Goal: Information Seeking & Learning: Find specific fact

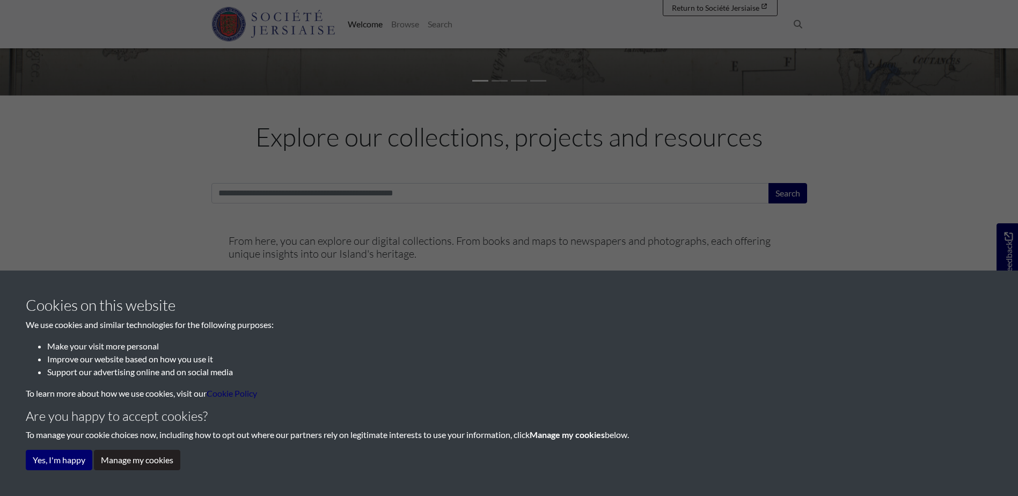
scroll to position [429, 0]
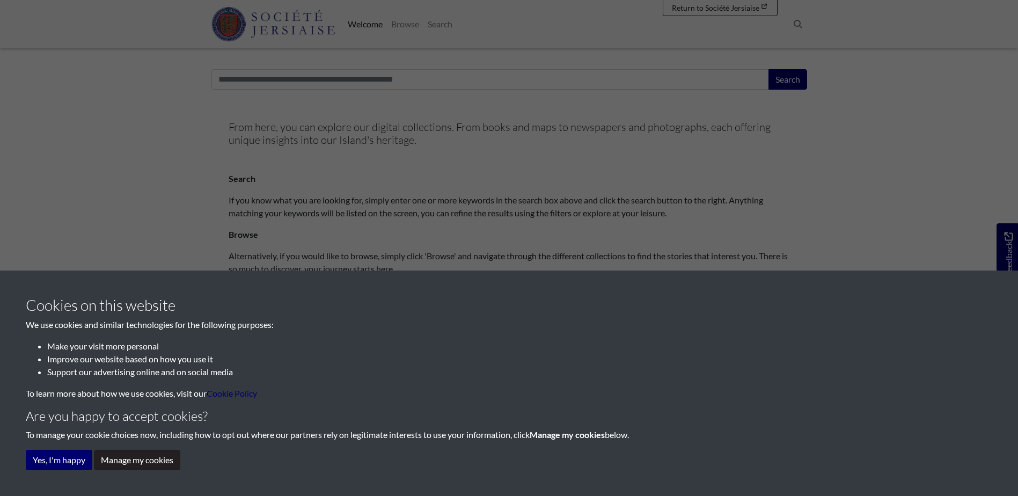
click at [323, 83] on div "Cookies on this website We use cookies and similar technologies for the followi…" at bounding box center [509, 248] width 1018 height 496
click at [123, 455] on button "Manage my cookies" at bounding box center [137, 460] width 86 height 20
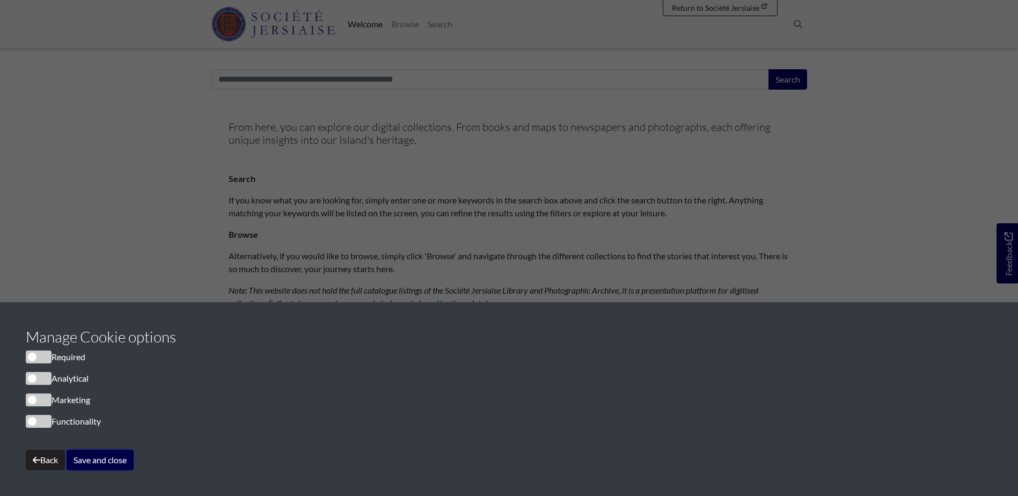
click at [90, 466] on button "Save and close" at bounding box center [100, 460] width 67 height 20
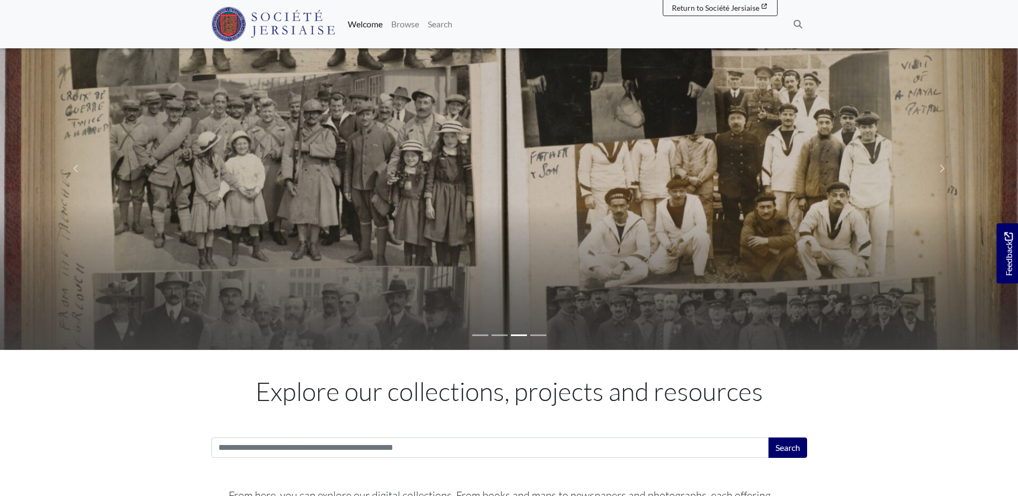
scroll to position [322, 0]
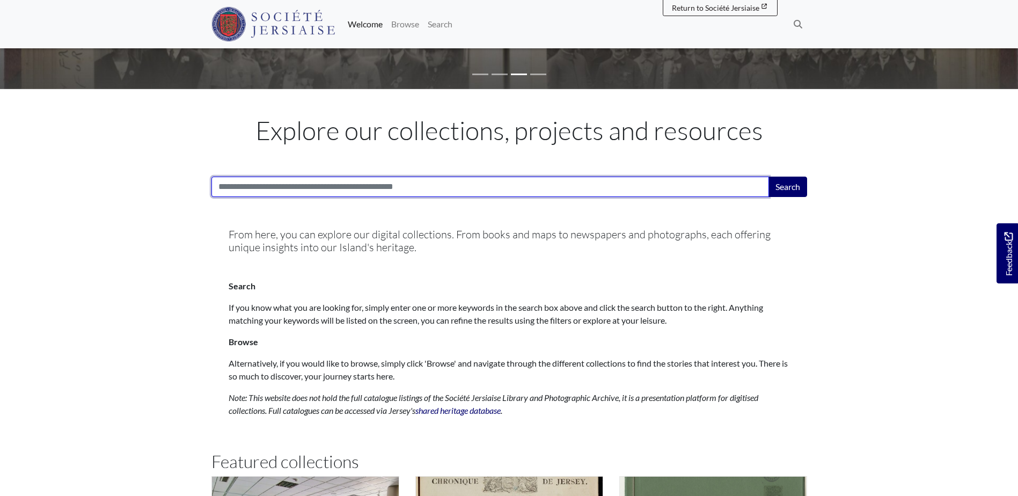
click at [267, 192] on input "Search:" at bounding box center [490, 187] width 558 height 20
type input "******"
click at [768, 177] on button "Search" at bounding box center [787, 187] width 39 height 20
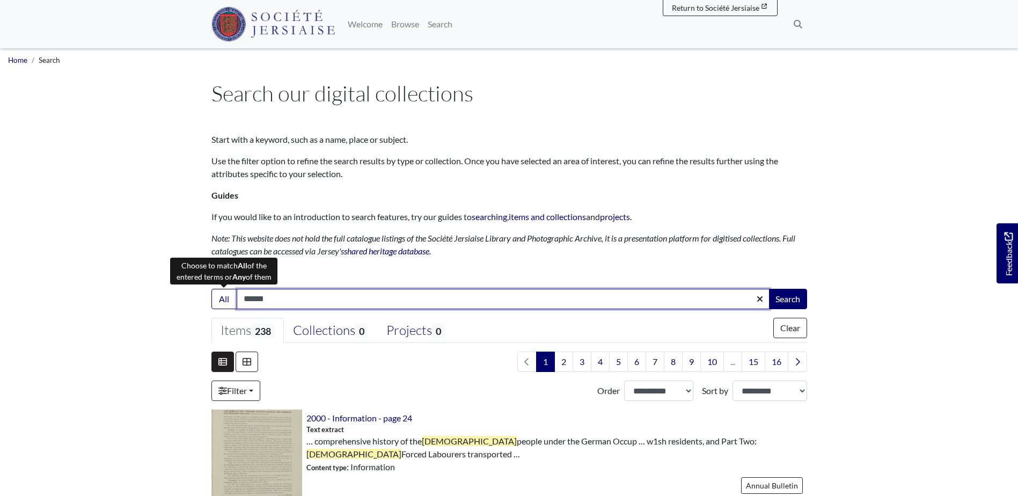
drag, startPoint x: 294, startPoint y: 297, endPoint x: 209, endPoint y: 296, distance: 84.8
click at [210, 297] on div "Search: All ****** Search" at bounding box center [509, 299] width 612 height 20
type input "*********"
click at [768, 289] on button "Search" at bounding box center [787, 299] width 39 height 20
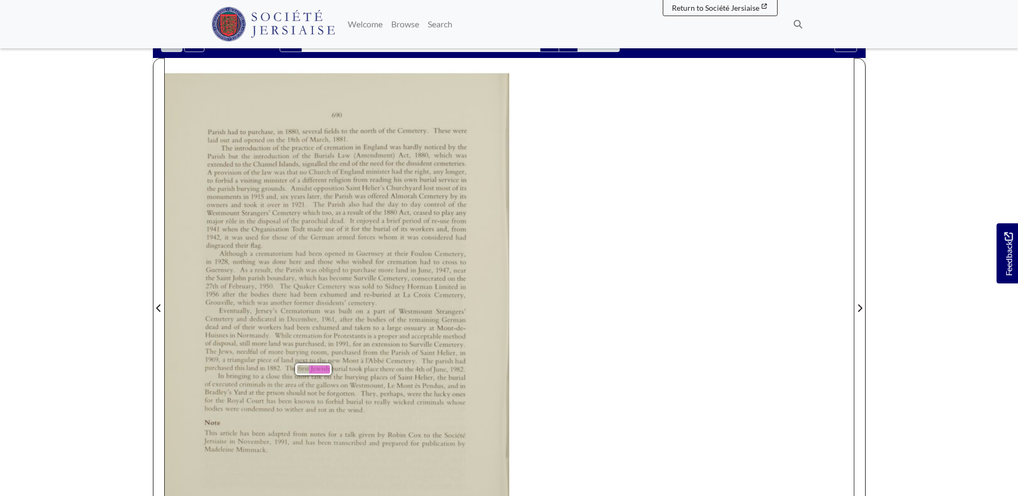
scroll to position [215, 0]
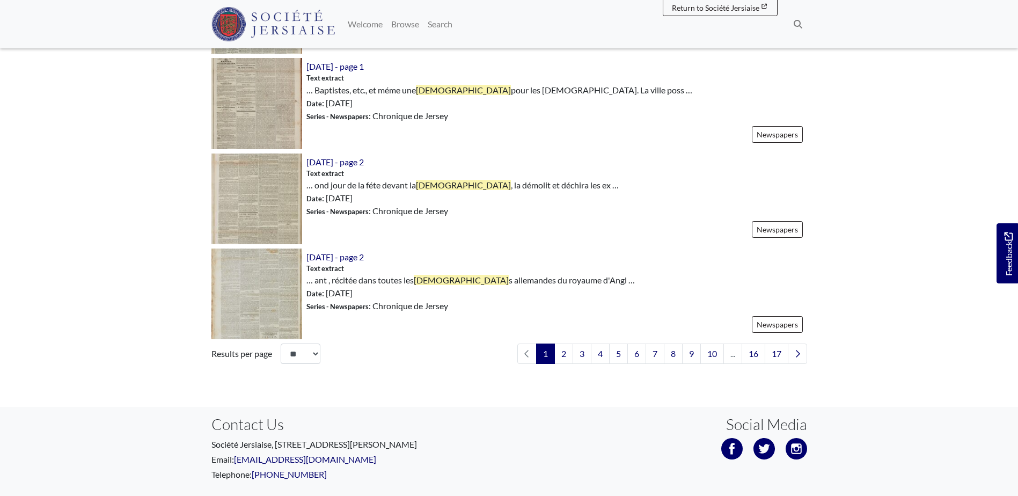
scroll to position [1503, 0]
click at [565, 358] on link "2" at bounding box center [563, 353] width 19 height 20
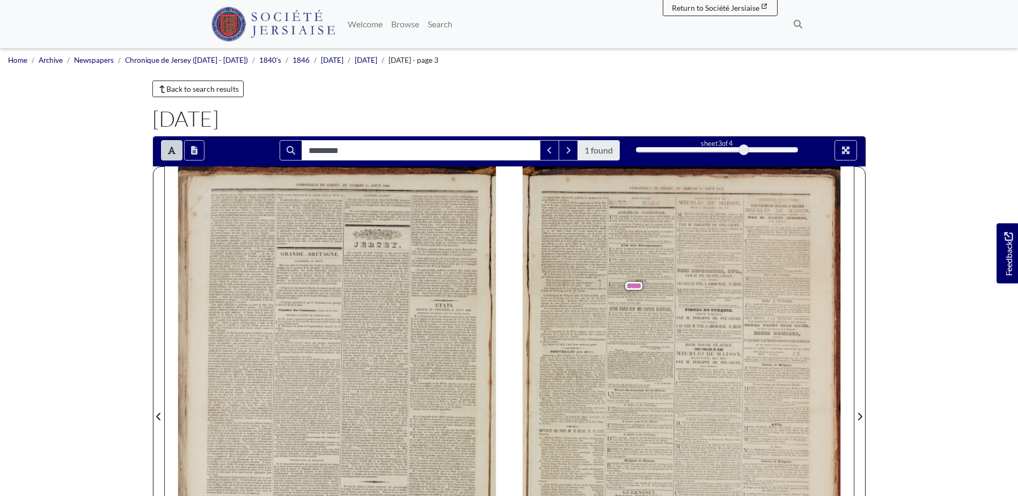
click at [637, 303] on span "1846" at bounding box center [638, 303] width 6 height 4
click at [841, 149] on icon "Full screen mode" at bounding box center [845, 150] width 9 height 9
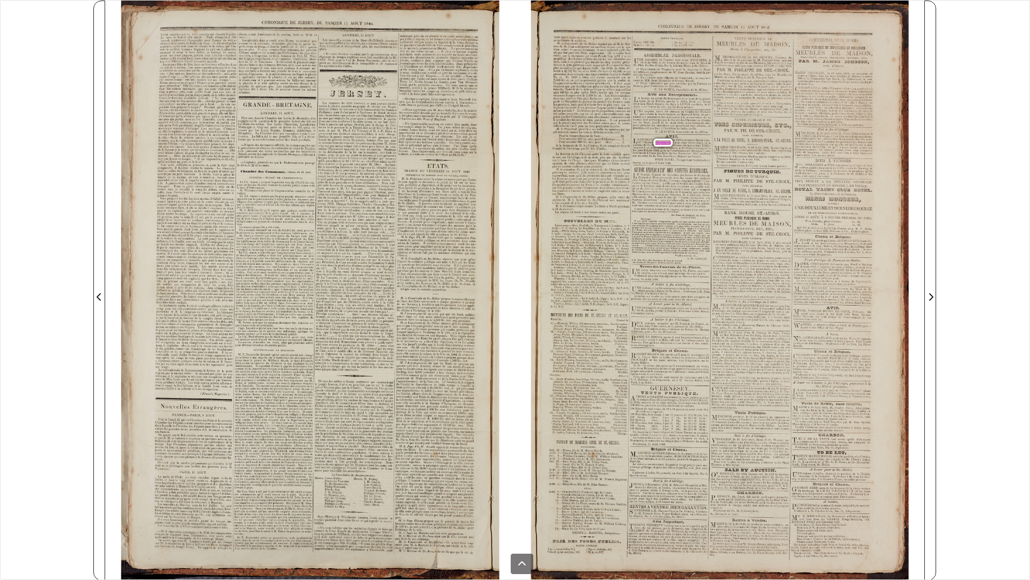
click at [663, 370] on span "maçonnage" at bounding box center [663, 371] width 16 height 4
click at [528, 495] on button at bounding box center [522, 563] width 23 height 20
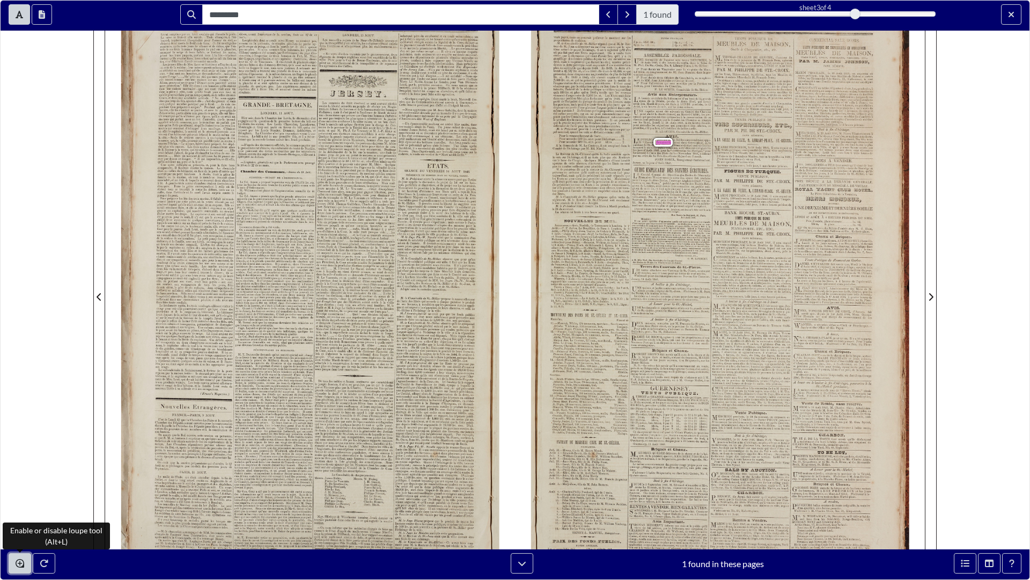
click at [20, 495] on icon "Enable or disable loupe tool (Alt+L)" at bounding box center [20, 563] width 9 height 9
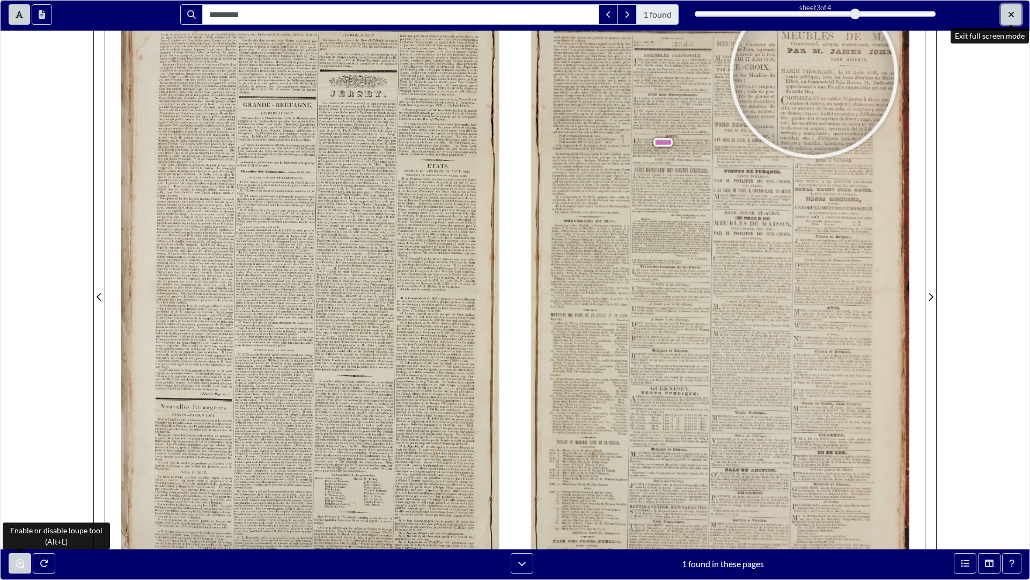
click at [1013, 13] on icon "Exit full screen mode" at bounding box center [1011, 14] width 5 height 5
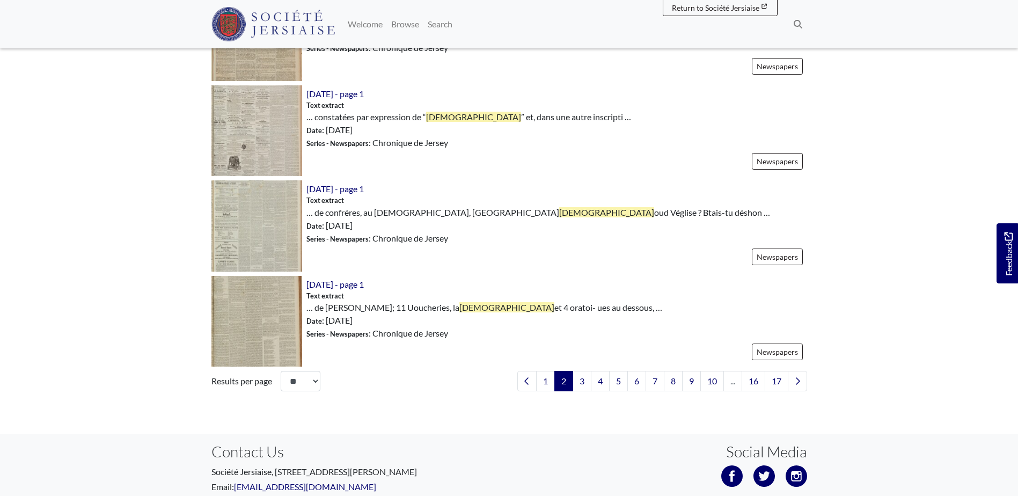
scroll to position [1503, 0]
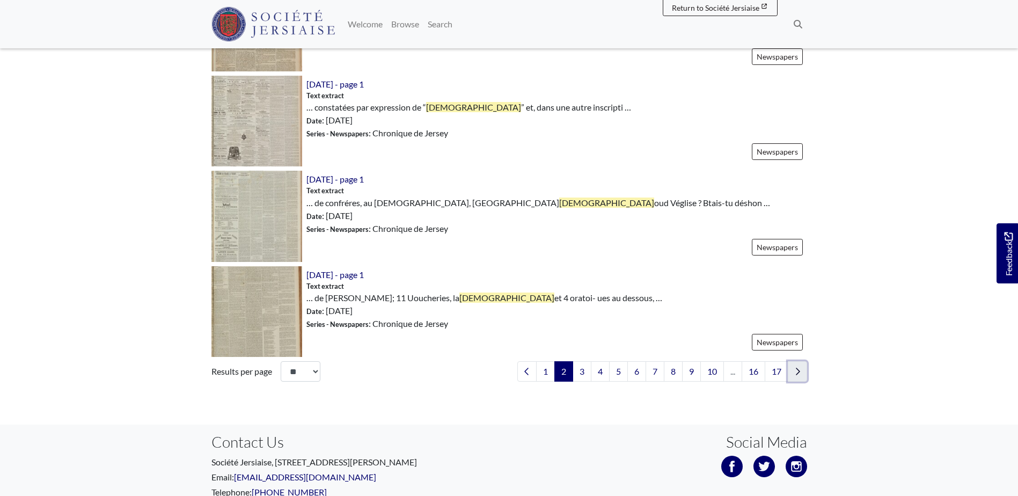
click at [797, 379] on link "Next page" at bounding box center [797, 371] width 19 height 20
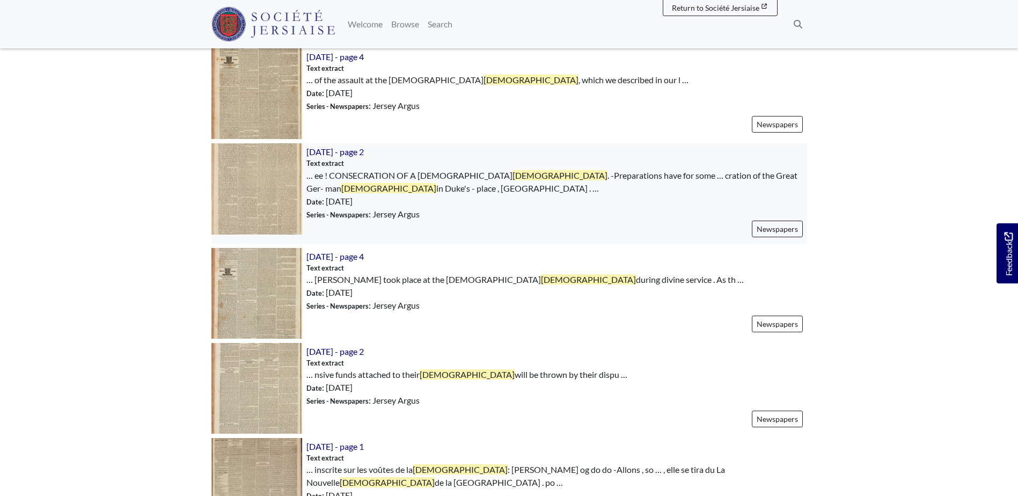
scroll to position [751, 0]
click at [342, 153] on span "[DATE] - page 2" at bounding box center [334, 151] width 57 height 10
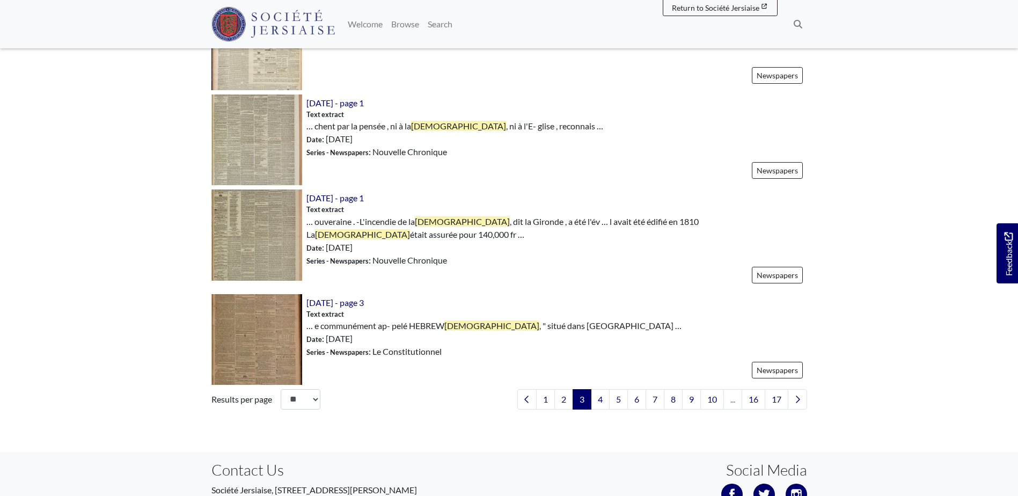
scroll to position [1503, 0]
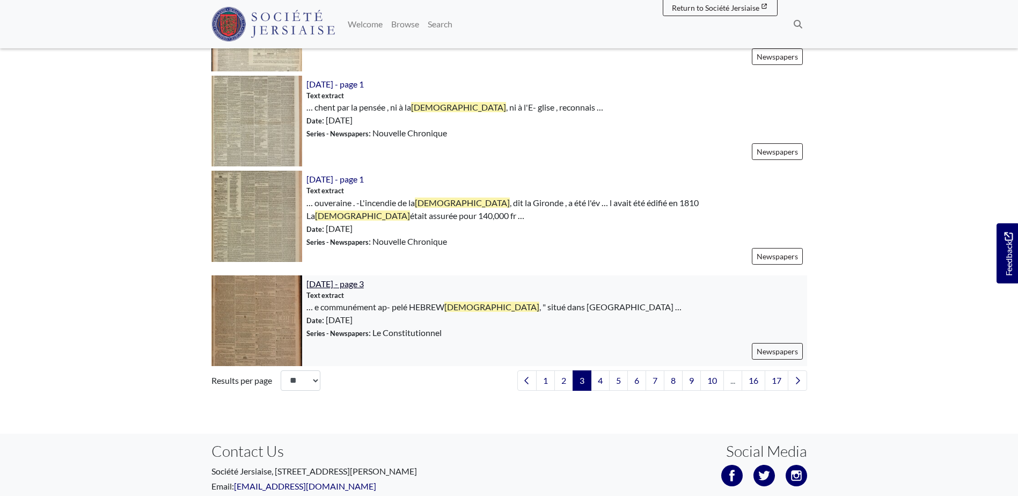
click at [364, 284] on span "8th August 1846 - page 3" at bounding box center [334, 284] width 57 height 10
click at [599, 379] on link "4" at bounding box center [600, 380] width 19 height 20
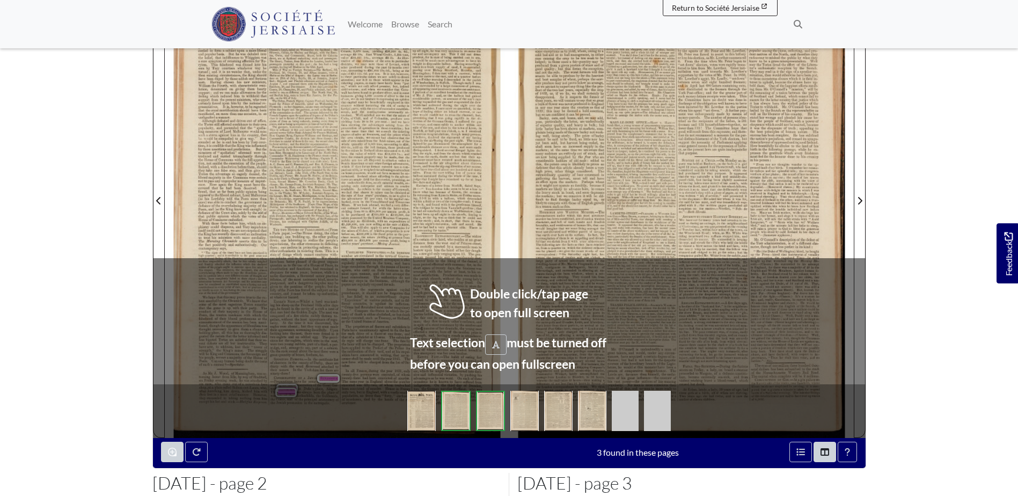
scroll to position [268, 0]
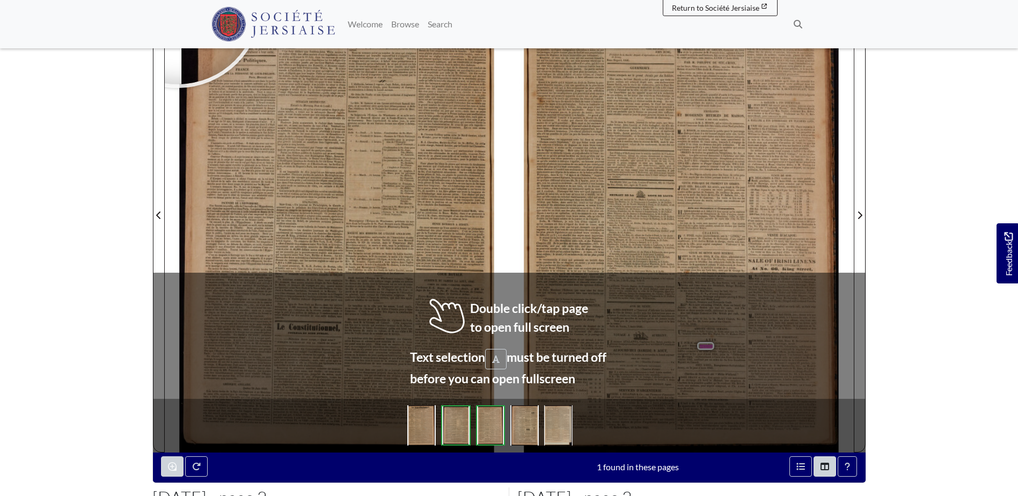
scroll to position [215, 0]
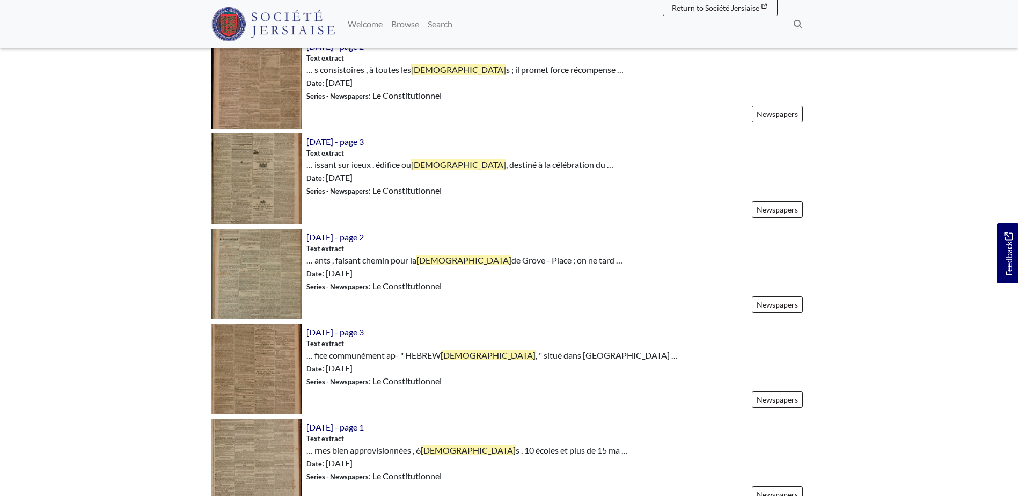
scroll to position [912, 0]
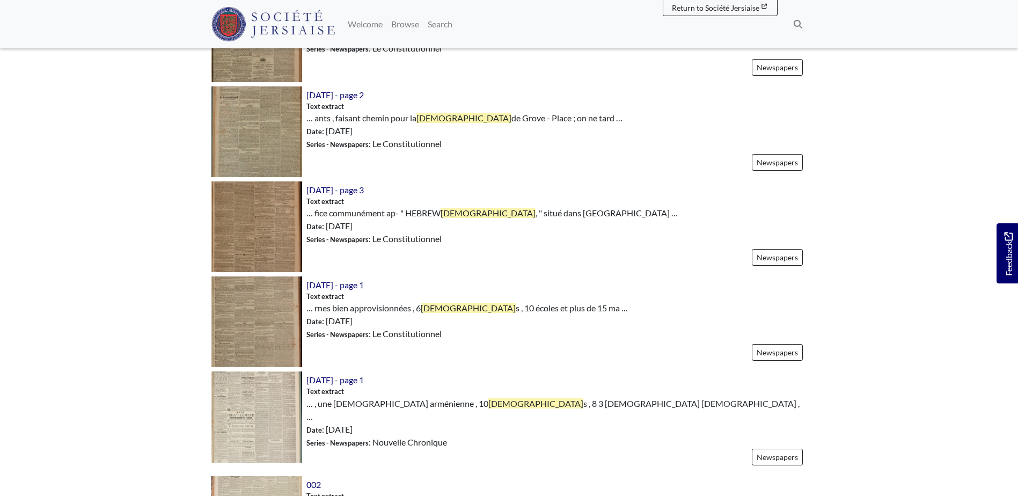
drag, startPoint x: 563, startPoint y: 234, endPoint x: 948, endPoint y: 248, distance: 385.0
click at [948, 248] on body "Menu" at bounding box center [509, 124] width 1018 height 2072
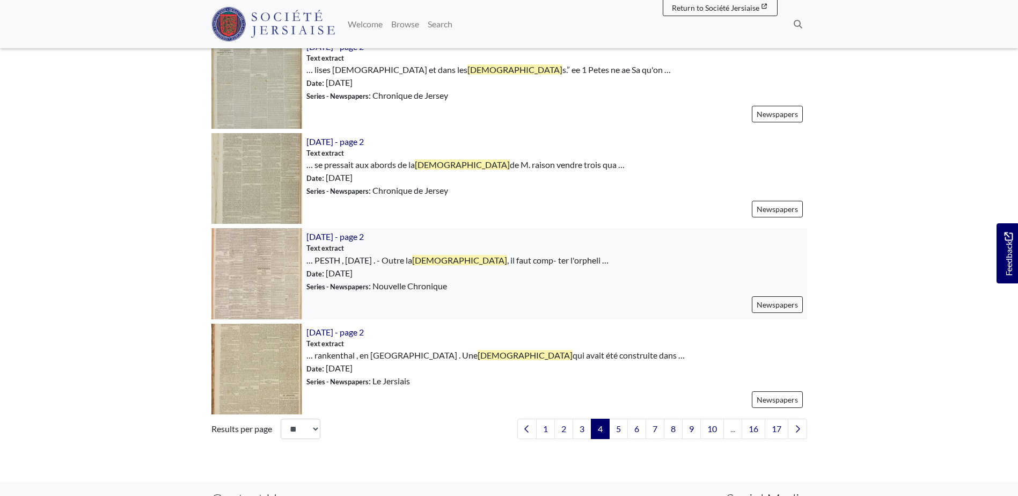
scroll to position [1449, 0]
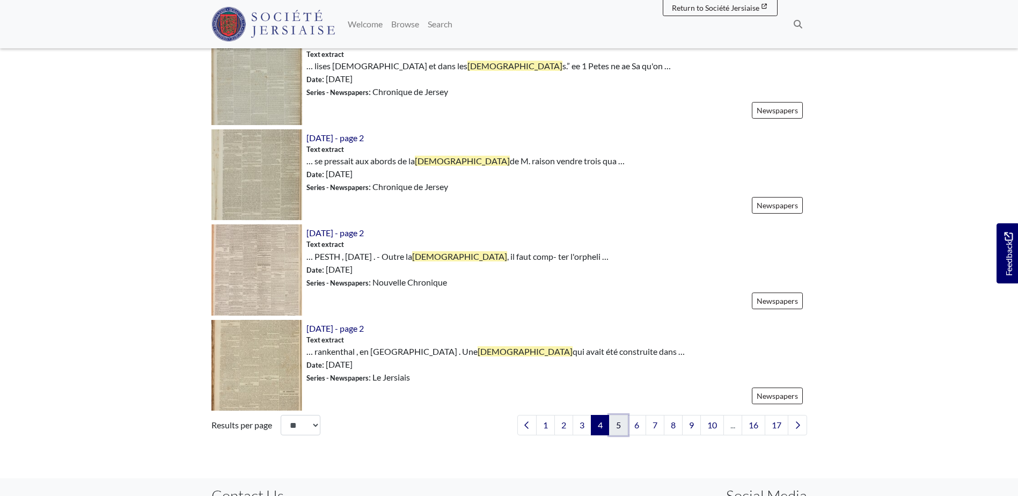
click at [619, 420] on link "5" at bounding box center [618, 425] width 19 height 20
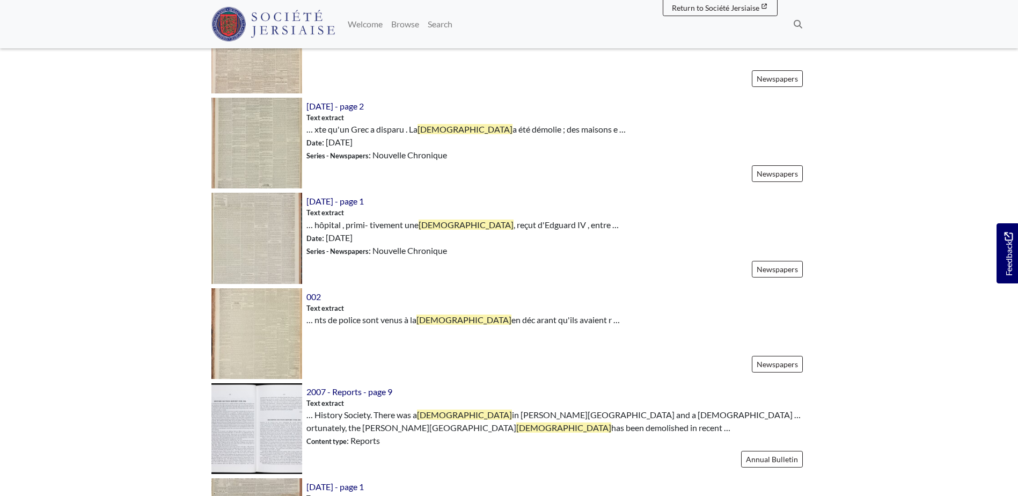
scroll to position [859, 0]
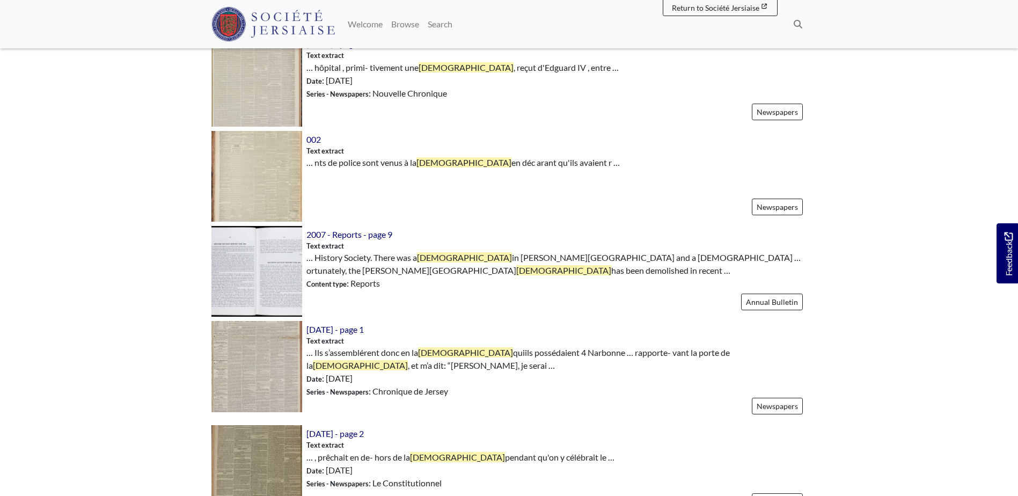
drag, startPoint x: 848, startPoint y: 203, endPoint x: 68, endPoint y: 223, distance: 779.9
click at [68, 223] on body "Menu" at bounding box center [509, 181] width 1018 height 2081
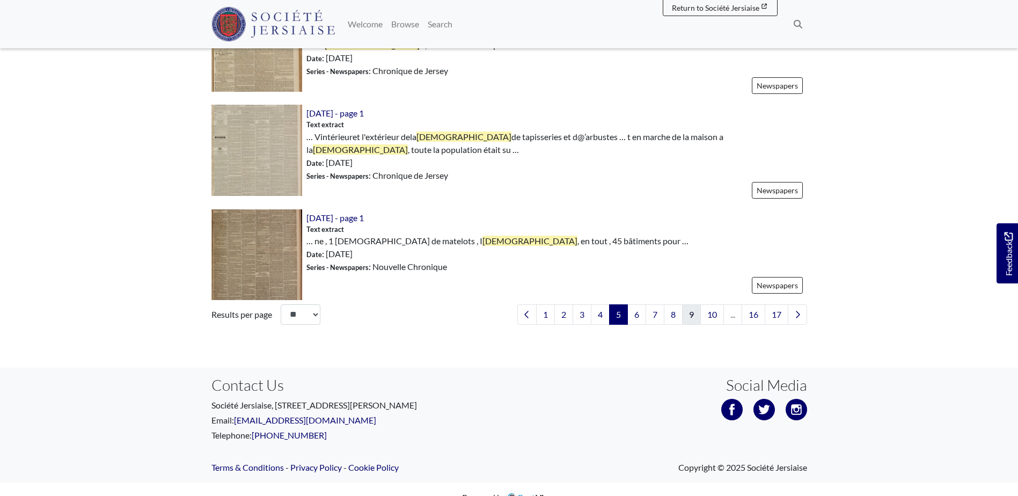
scroll to position [1585, 0]
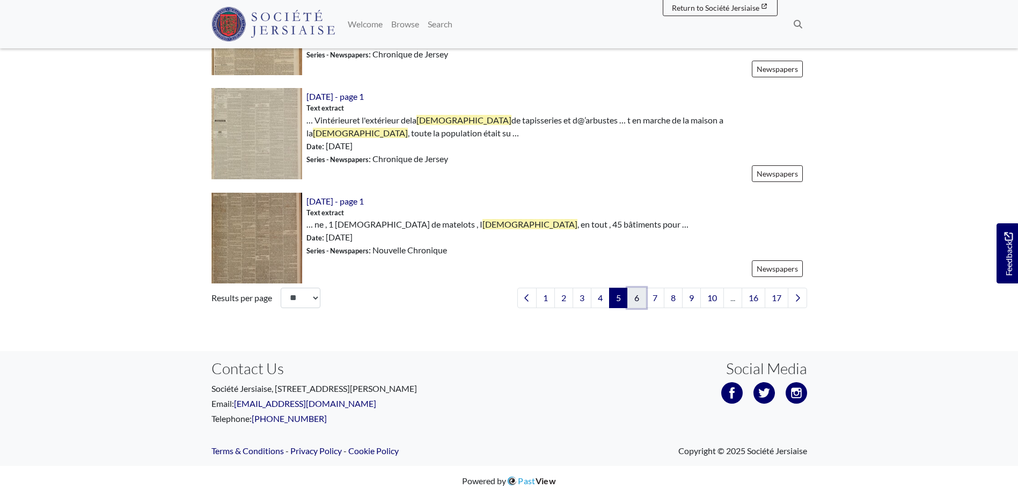
click at [631, 298] on link "6" at bounding box center [636, 298] width 19 height 20
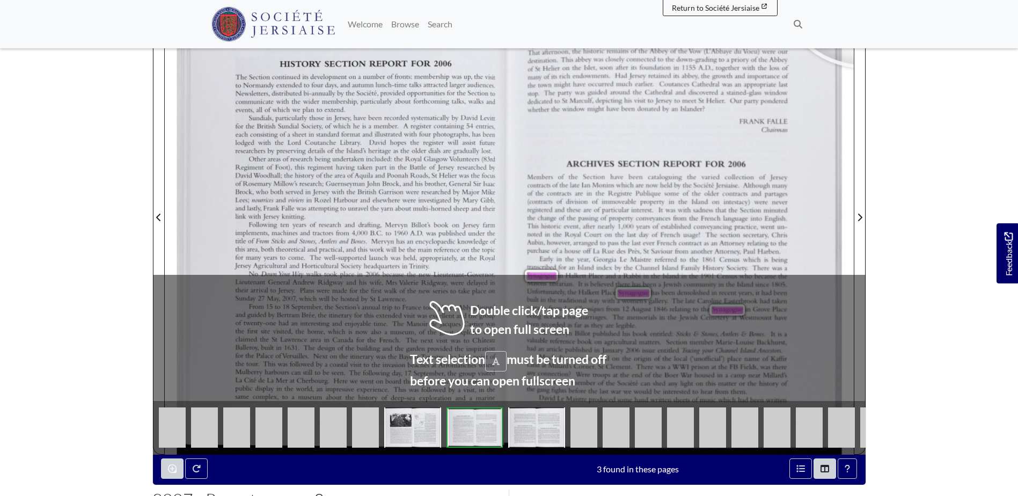
scroll to position [268, 0]
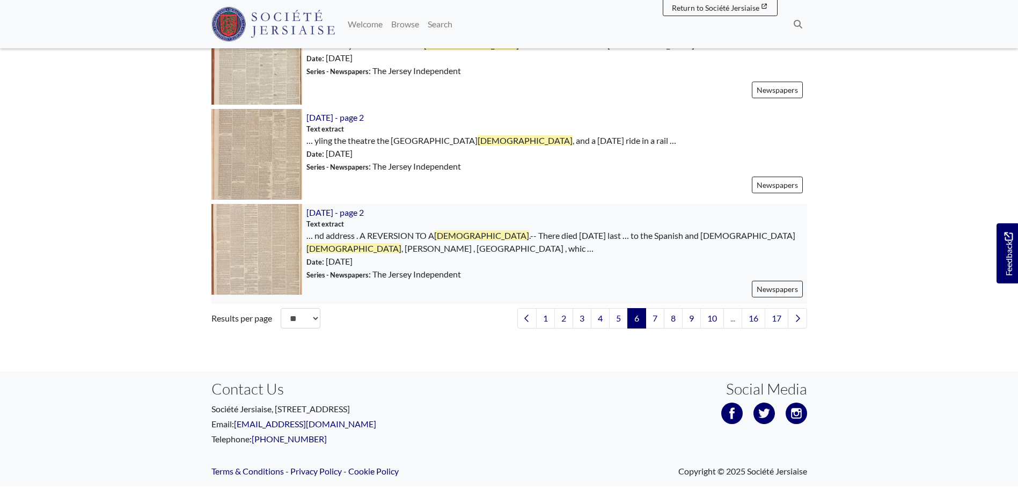
scroll to position [1556, 0]
click at [656, 323] on link "7" at bounding box center [655, 317] width 19 height 20
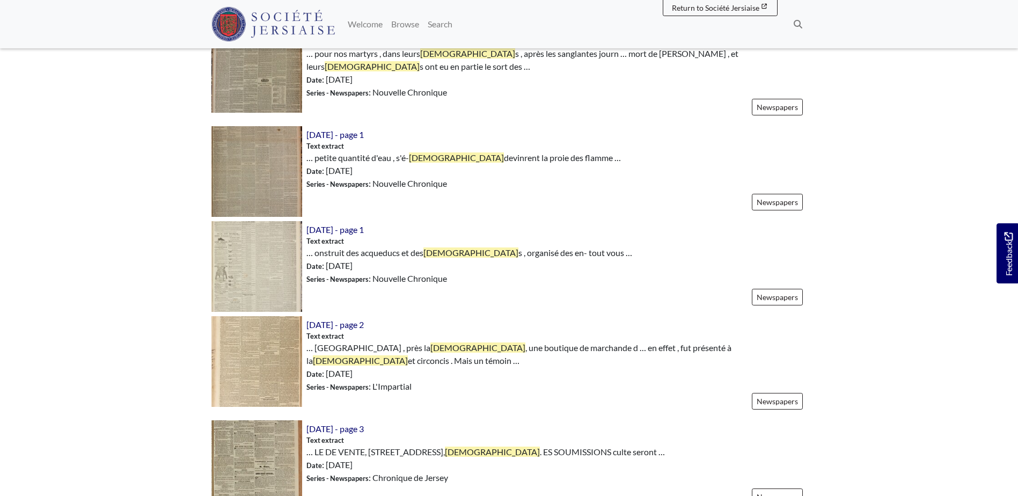
scroll to position [859, 0]
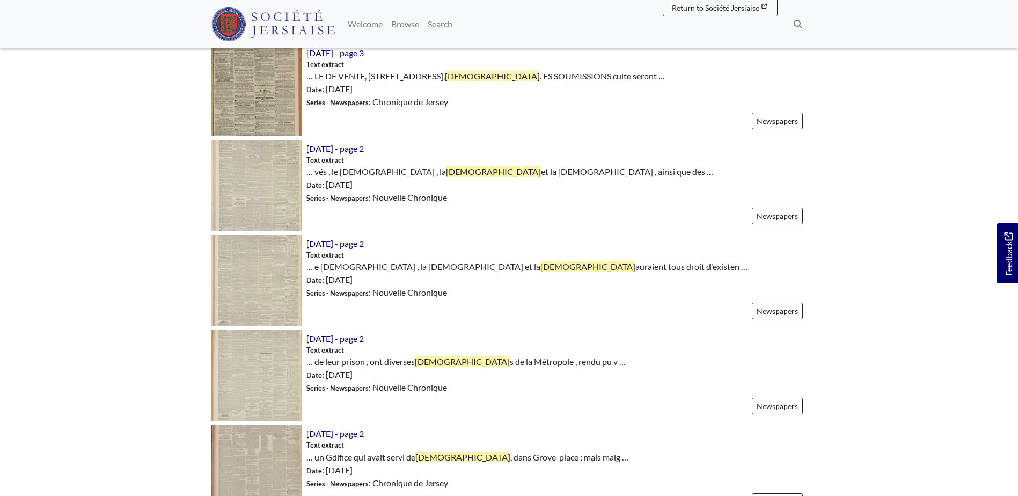
drag, startPoint x: 868, startPoint y: 249, endPoint x: 148, endPoint y: 276, distance: 721.2
click at [148, 276] on body "Menu" at bounding box center [509, 177] width 1018 height 2072
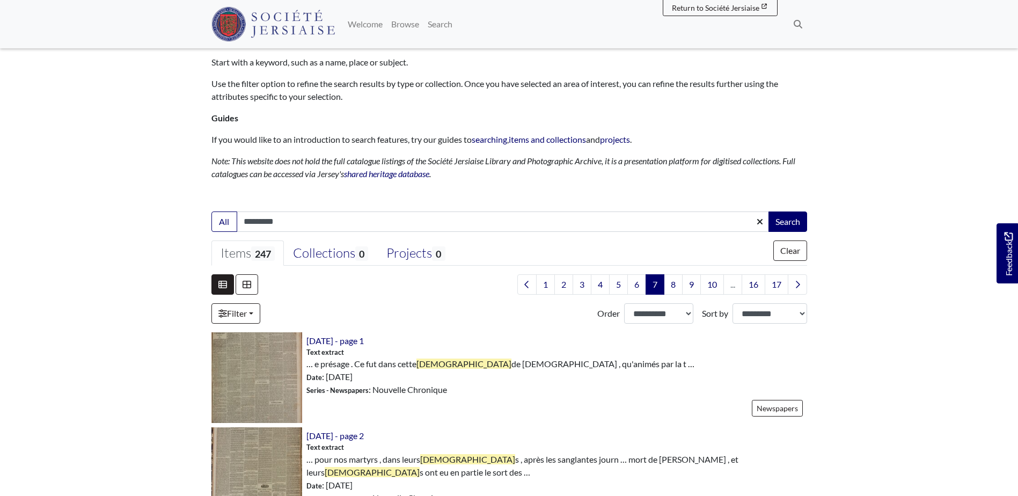
scroll to position [0, 0]
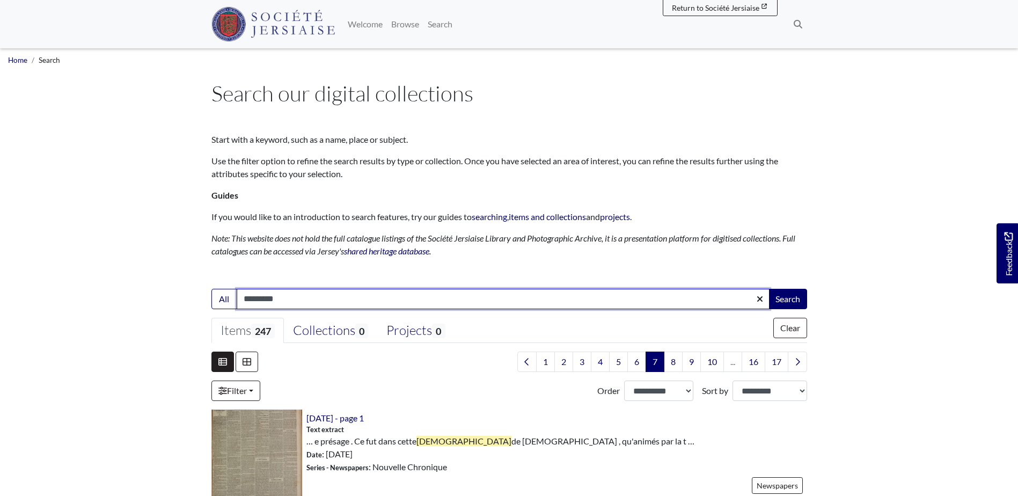
drag, startPoint x: 310, startPoint y: 299, endPoint x: 45, endPoint y: 299, distance: 265.6
type input "******"
click at [768, 289] on button "Search" at bounding box center [787, 299] width 39 height 20
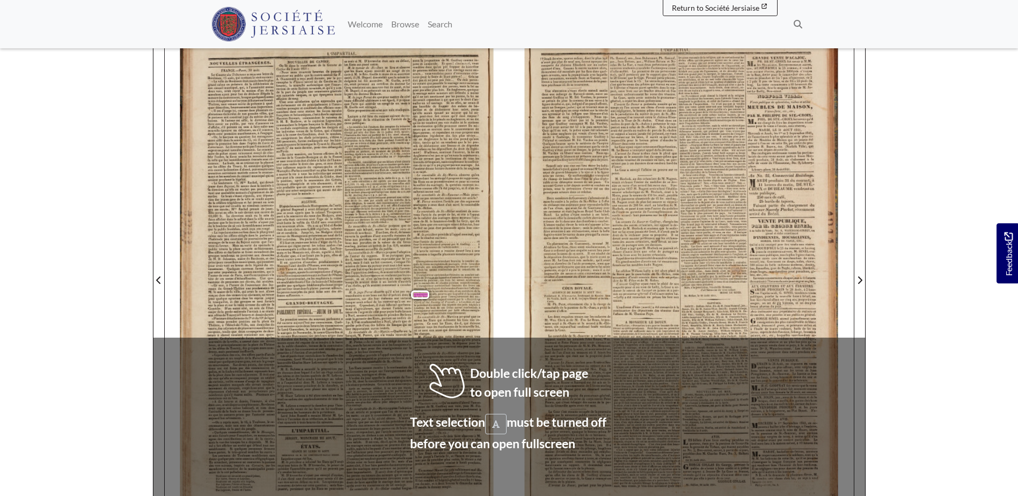
scroll to position [161, 0]
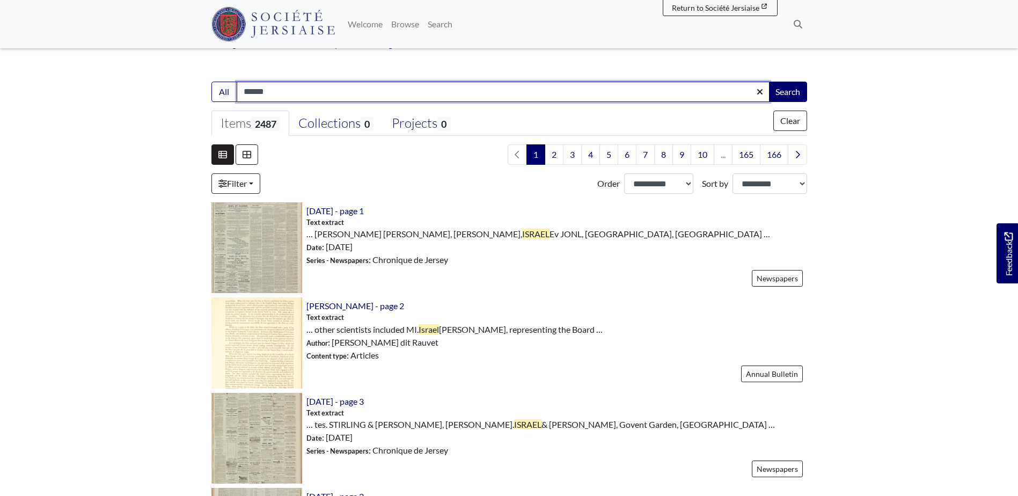
scroll to position [215, 0]
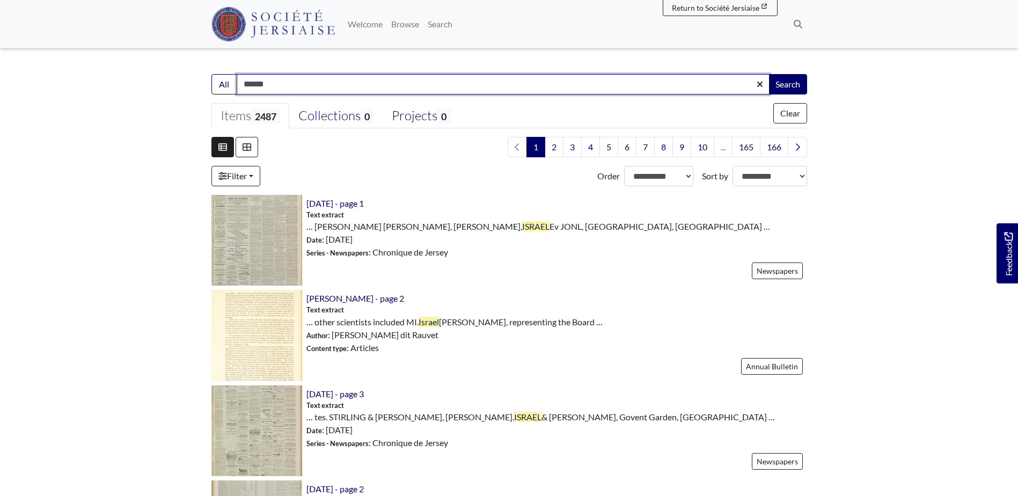
click at [284, 86] on input "******" at bounding box center [503, 84] width 533 height 20
type input "**********"
click at [768, 74] on button "Search" at bounding box center [787, 84] width 39 height 20
